Goal: Transaction & Acquisition: Purchase product/service

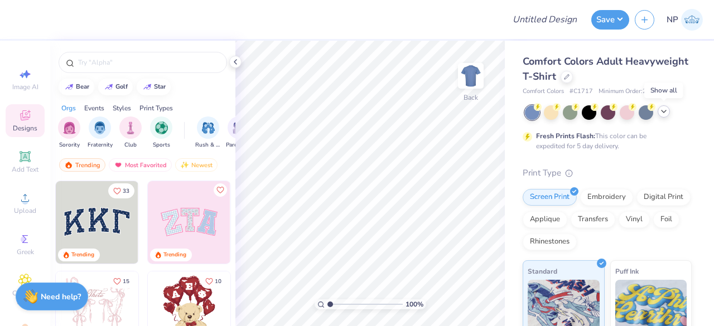
click at [663, 107] on icon at bounding box center [663, 111] width 9 height 9
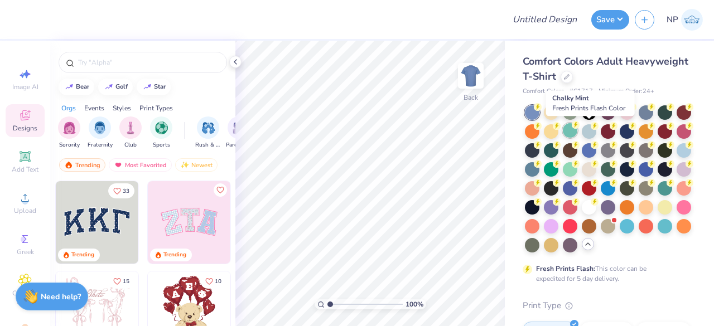
click at [577, 132] on div at bounding box center [570, 130] width 14 height 14
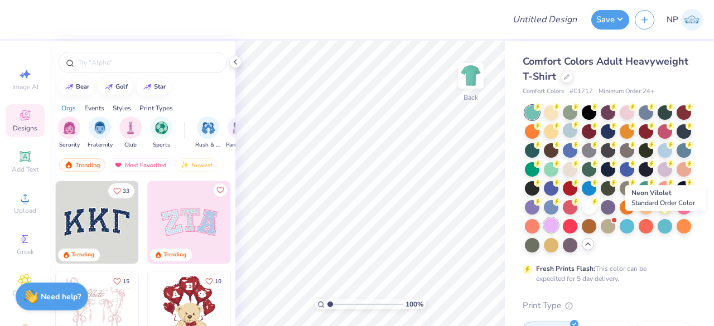
click at [558, 226] on div at bounding box center [551, 225] width 14 height 14
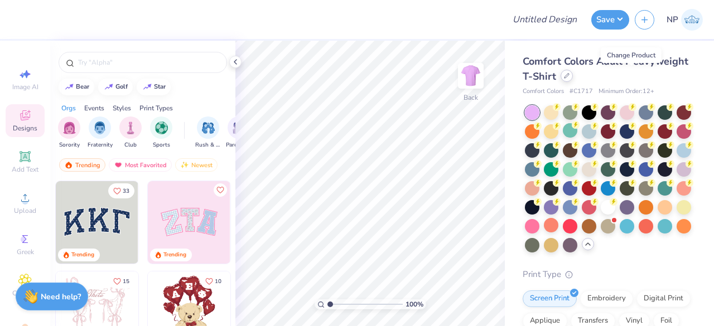
click at [569, 75] on icon at bounding box center [567, 76] width 6 height 6
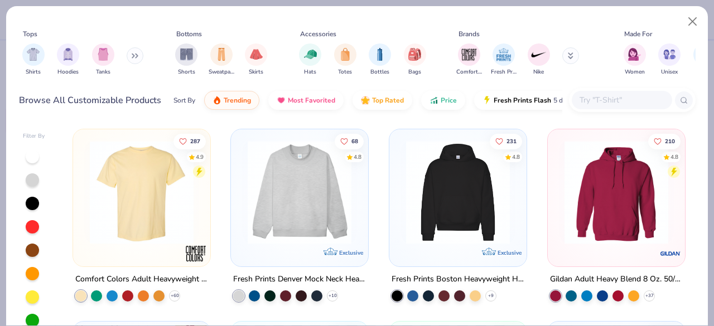
click at [135, 48] on button at bounding box center [135, 55] width 17 height 17
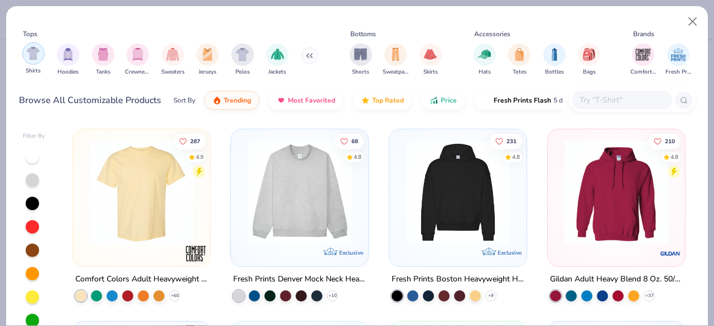
click at [34, 55] on img "filter for Shirts" at bounding box center [33, 53] width 13 height 13
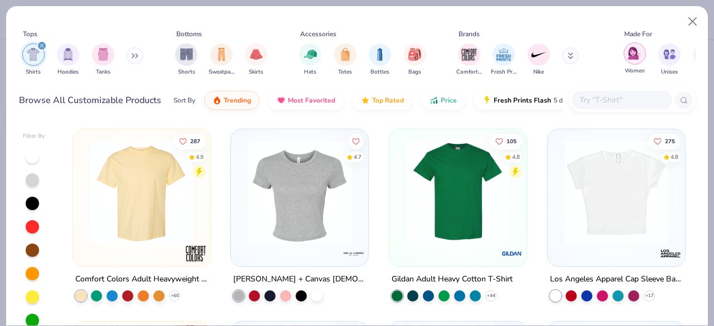
click at [641, 51] on div "filter for Women" at bounding box center [634, 53] width 22 height 22
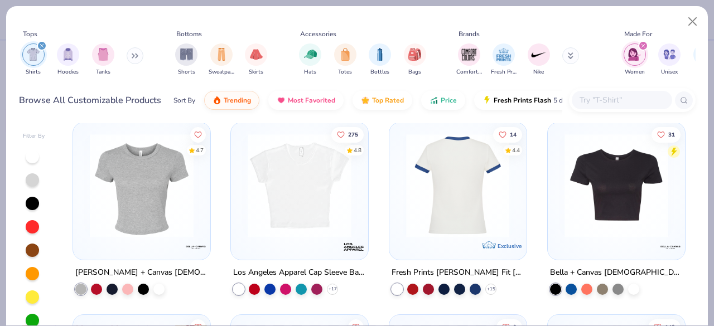
scroll to position [1, 0]
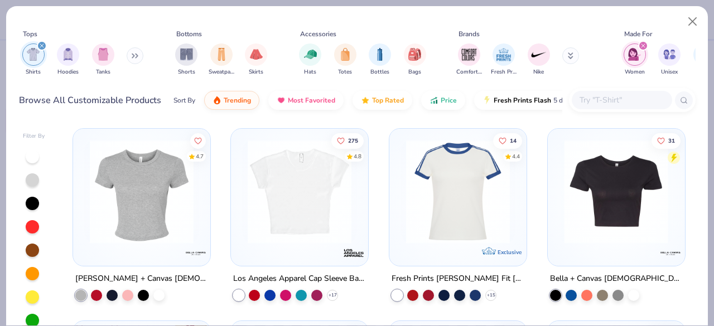
click at [610, 185] on div at bounding box center [501, 192] width 344 height 104
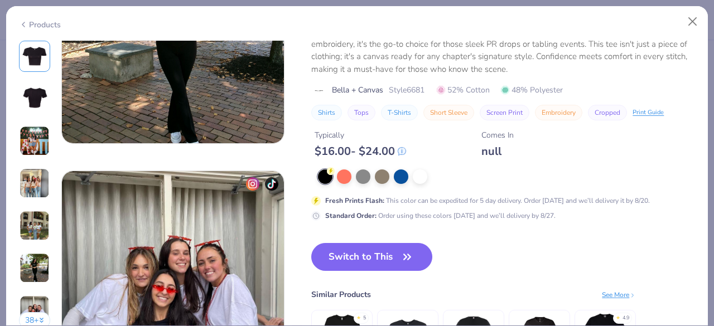
scroll to position [1366, 0]
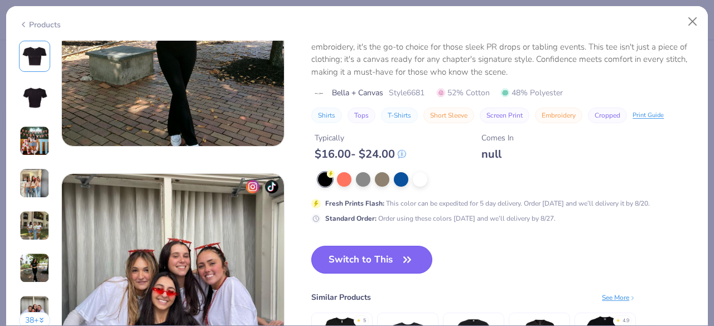
click at [390, 259] on button "Switch to This" at bounding box center [371, 260] width 121 height 28
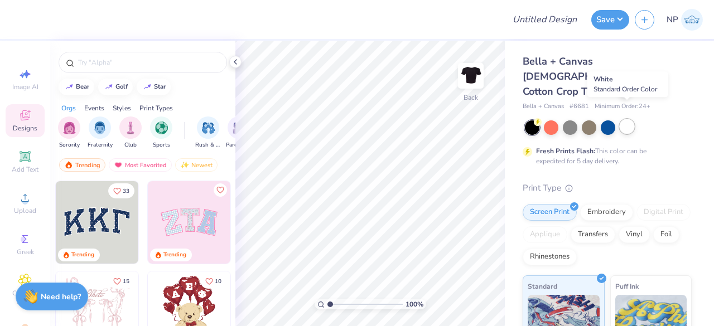
click at [628, 119] on div at bounding box center [627, 126] width 14 height 14
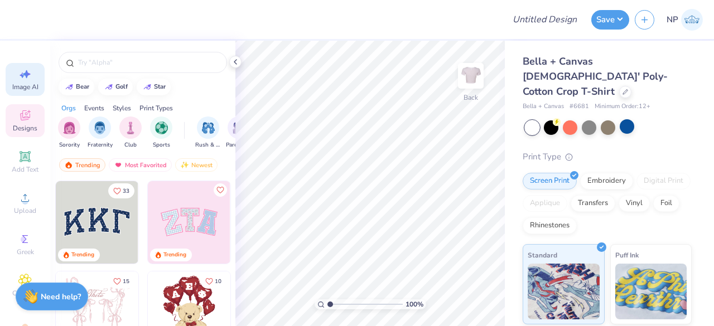
drag, startPoint x: 20, startPoint y: 239, endPoint x: 16, endPoint y: 86, distance: 152.9
click at [16, 86] on span "Image AI" at bounding box center [25, 87] width 26 height 9
select select "4"
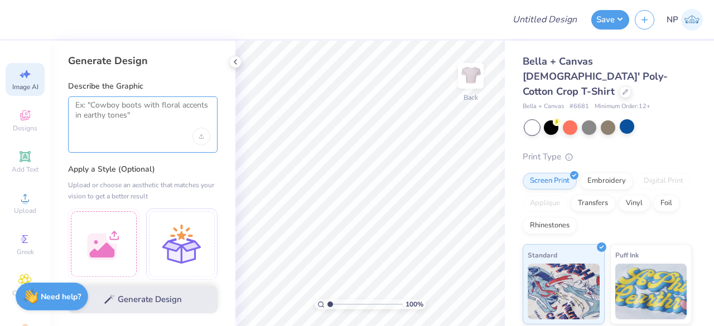
click at [127, 128] on textarea at bounding box center [142, 114] width 135 height 28
click at [20, 120] on icon at bounding box center [25, 115] width 10 height 10
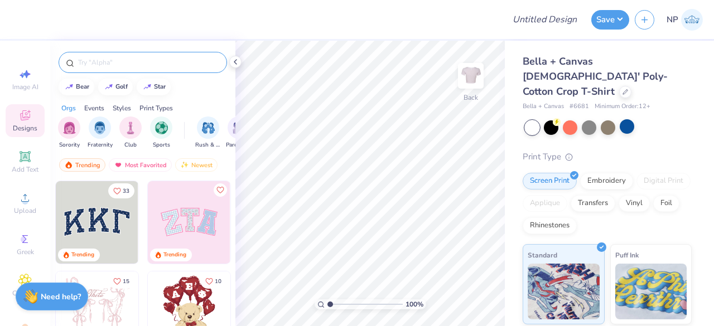
click at [119, 62] on input "text" at bounding box center [148, 62] width 143 height 11
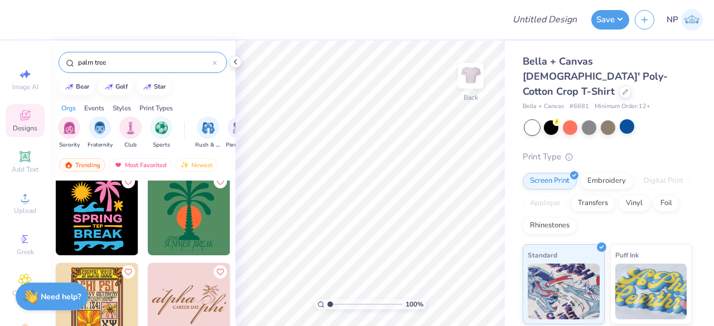
scroll to position [99, 0]
type input "palm tree"
click at [185, 210] on img at bounding box center [189, 213] width 83 height 83
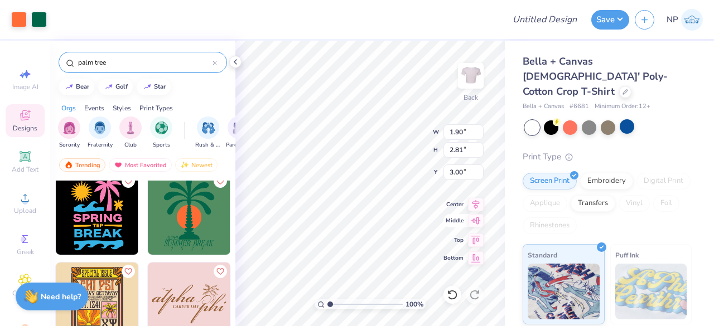
type input "4.36"
type input "6.43"
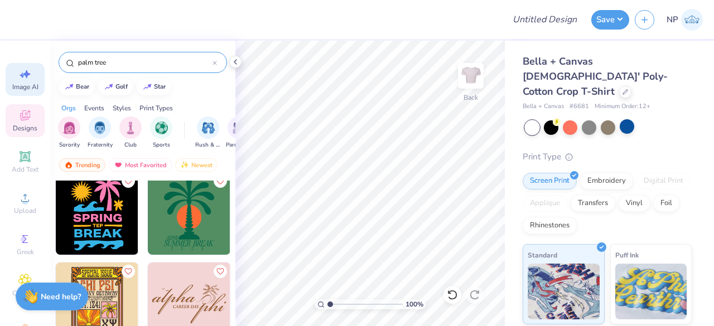
click at [27, 75] on icon at bounding box center [24, 73] width 13 height 13
select select "4"
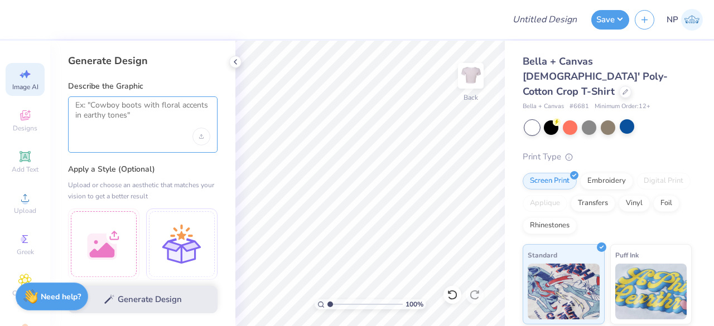
click at [118, 102] on textarea at bounding box center [142, 114] width 135 height 28
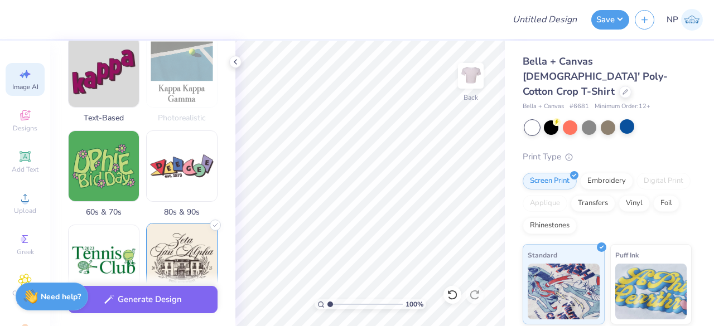
scroll to position [267, 0]
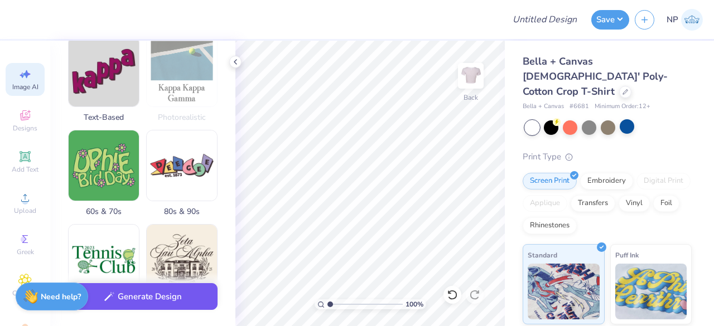
type textarea "palm tree"
click at [157, 290] on button "Generate Design" at bounding box center [142, 296] width 149 height 27
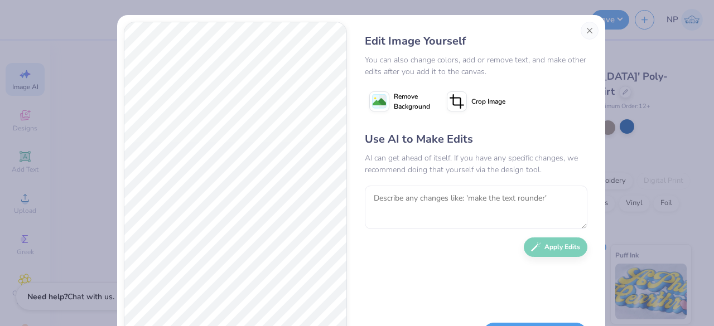
scroll to position [51, 0]
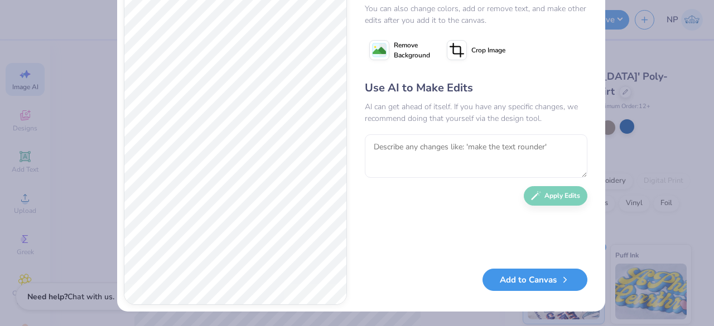
click at [515, 291] on button "Add to Canvas" at bounding box center [534, 280] width 105 height 23
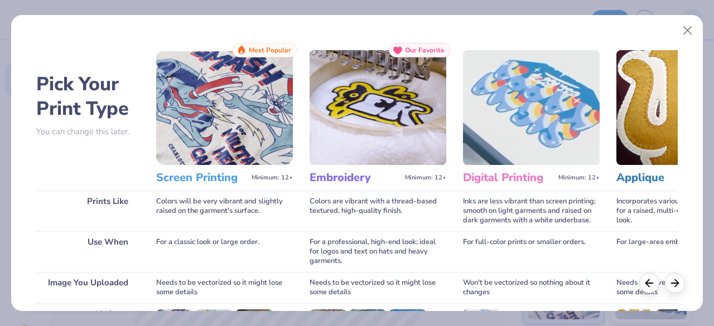
scroll to position [173, 0]
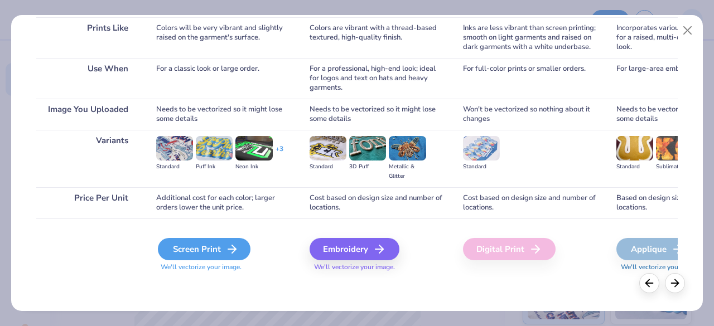
click at [236, 251] on icon at bounding box center [231, 249] width 13 height 13
click at [222, 247] on div "Screen Print" at bounding box center [204, 249] width 93 height 22
